Goal: Complete application form

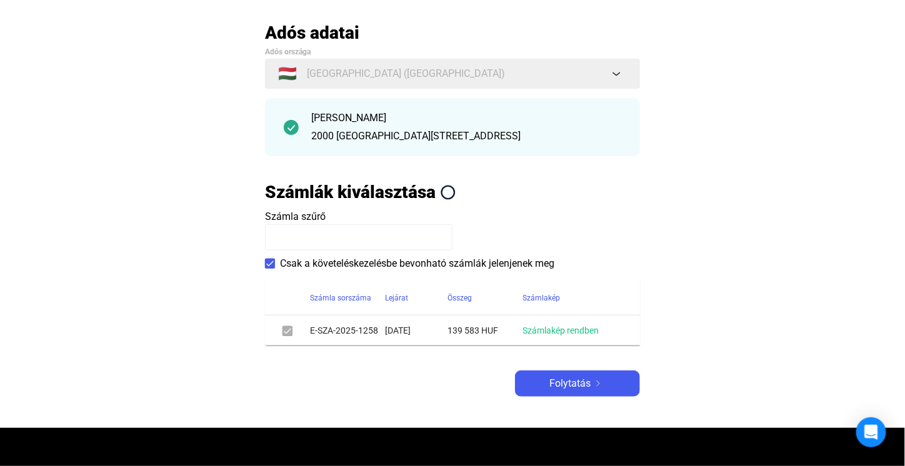
scroll to position [250, 0]
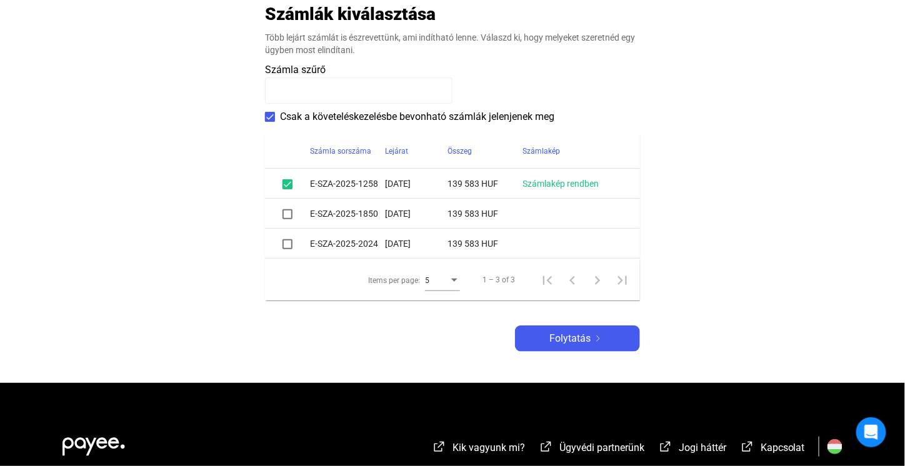
click at [286, 214] on span at bounding box center [287, 214] width 10 height 10
click at [288, 247] on span at bounding box center [287, 244] width 10 height 10
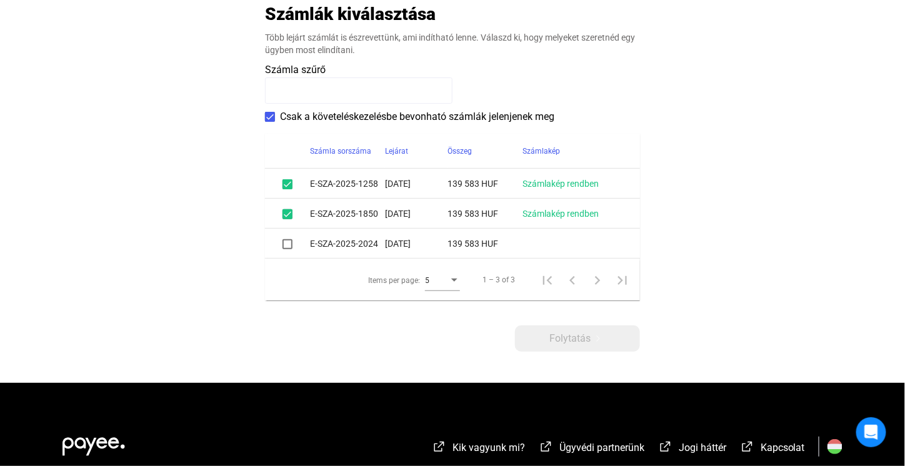
click at [284, 246] on span at bounding box center [287, 244] width 10 height 10
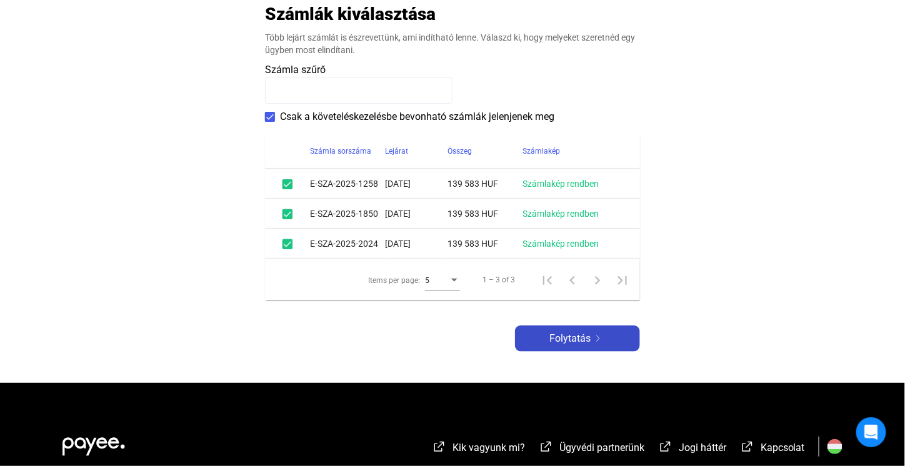
click at [570, 347] on button "Folytatás" at bounding box center [577, 339] width 125 height 26
click at [563, 340] on span "Folytatás" at bounding box center [569, 338] width 41 height 15
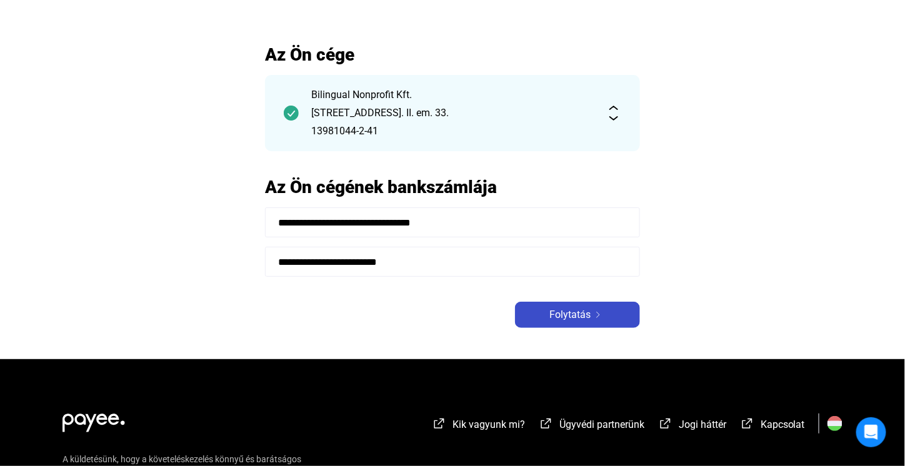
scroll to position [190, 0]
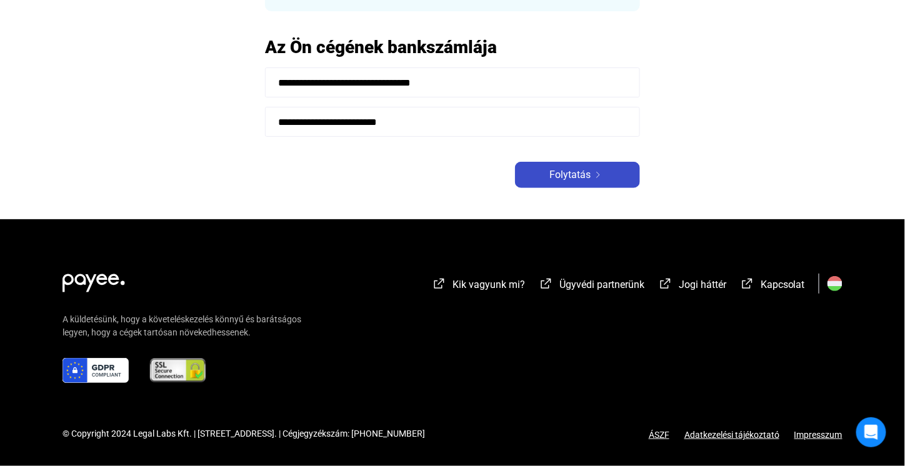
click at [559, 178] on span "Folytatás" at bounding box center [569, 174] width 41 height 15
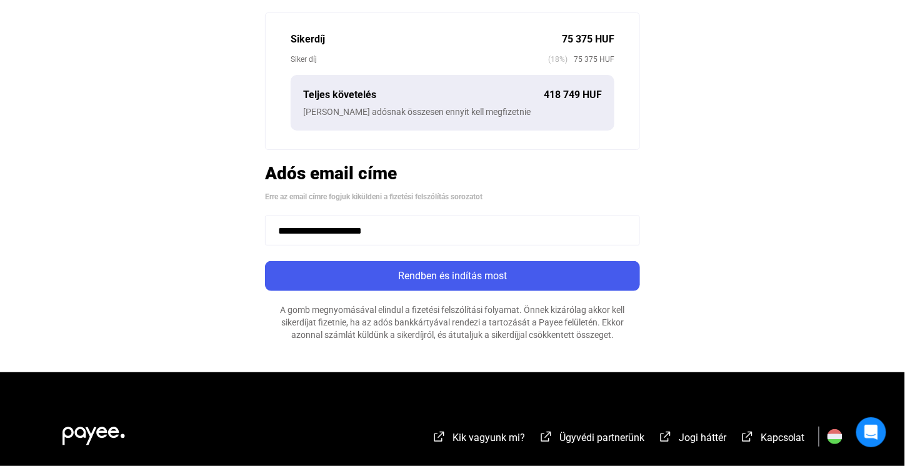
scroll to position [375, 0]
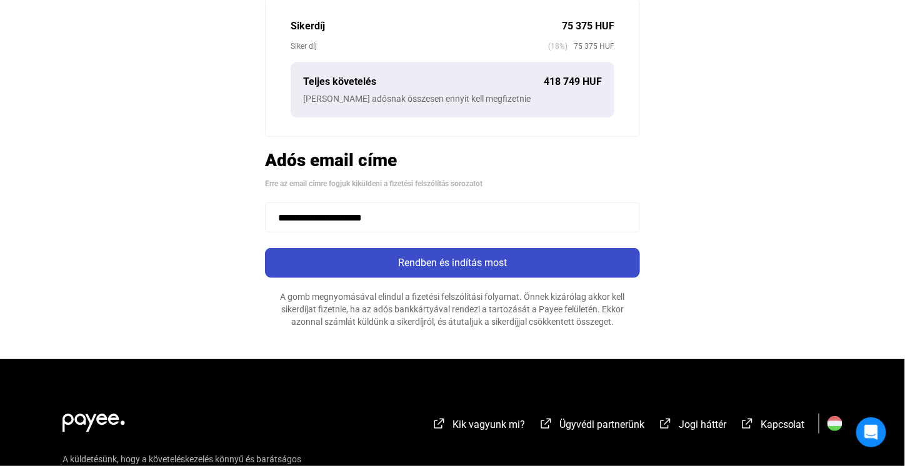
click at [414, 260] on div "Rendben és indítás most" at bounding box center [452, 263] width 367 height 15
